Goal: Task Accomplishment & Management: Use online tool/utility

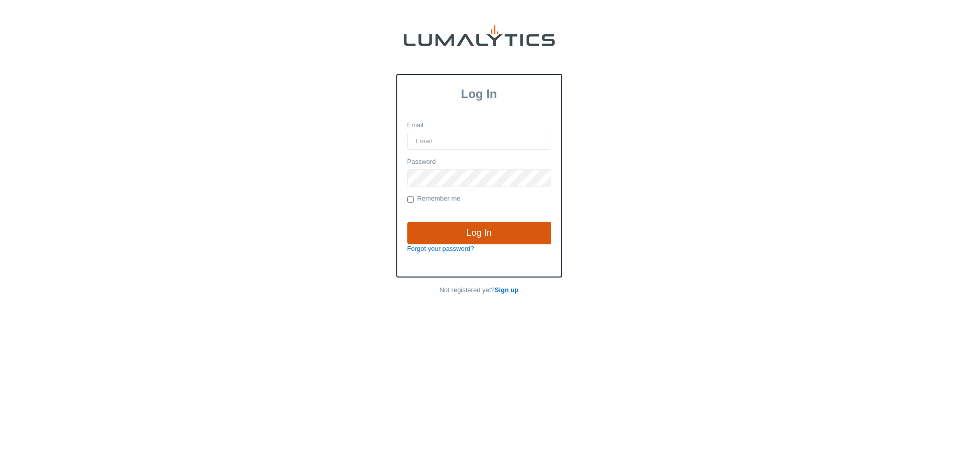
type input "[PERSON_NAME][EMAIL_ADDRESS][DOMAIN_NAME]"
click at [515, 232] on input "Log In" at bounding box center [479, 233] width 144 height 23
